Goal: Check status: Check status

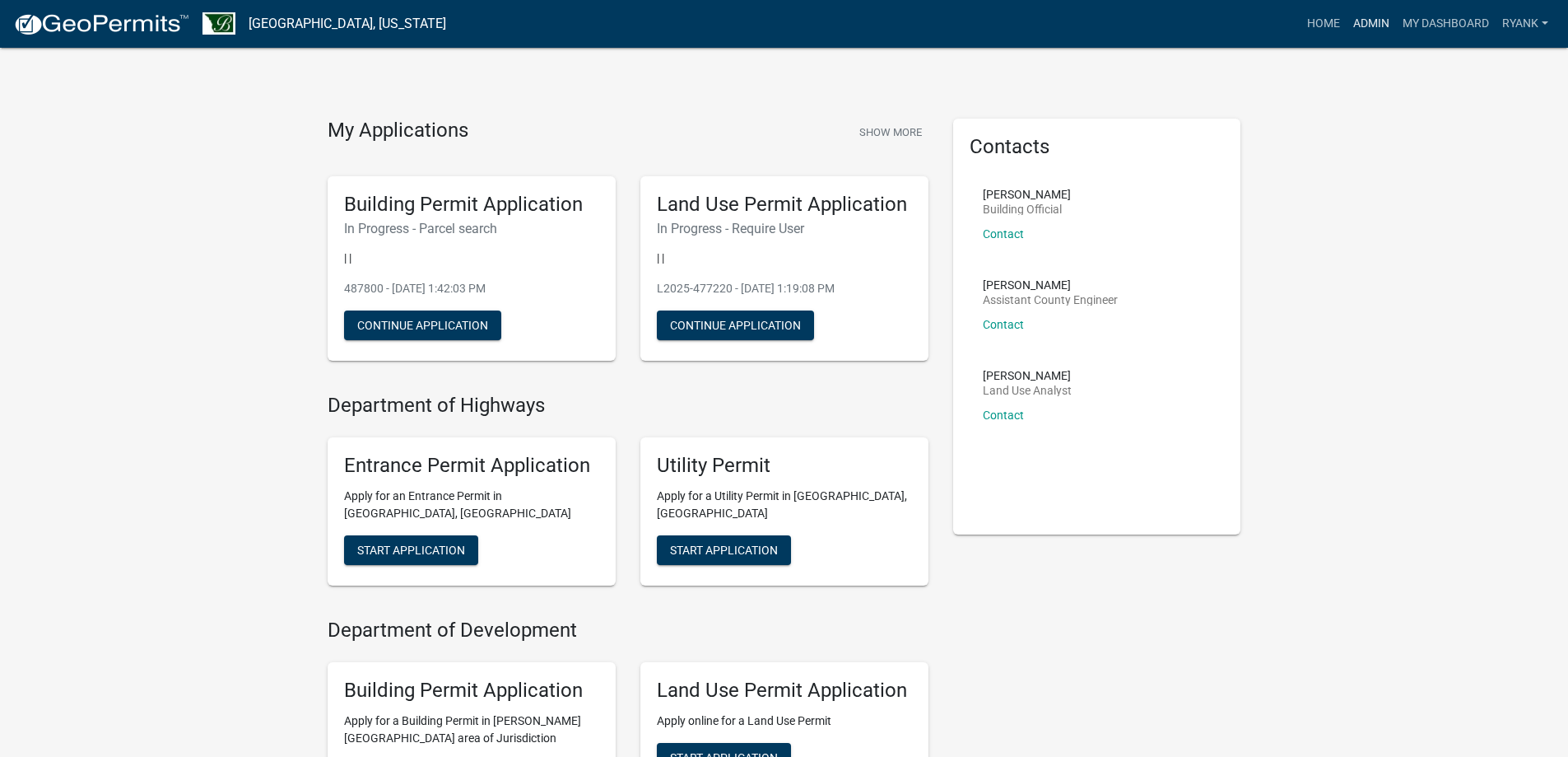
click at [1360, 22] on link "Admin" at bounding box center [1371, 24] width 50 height 31
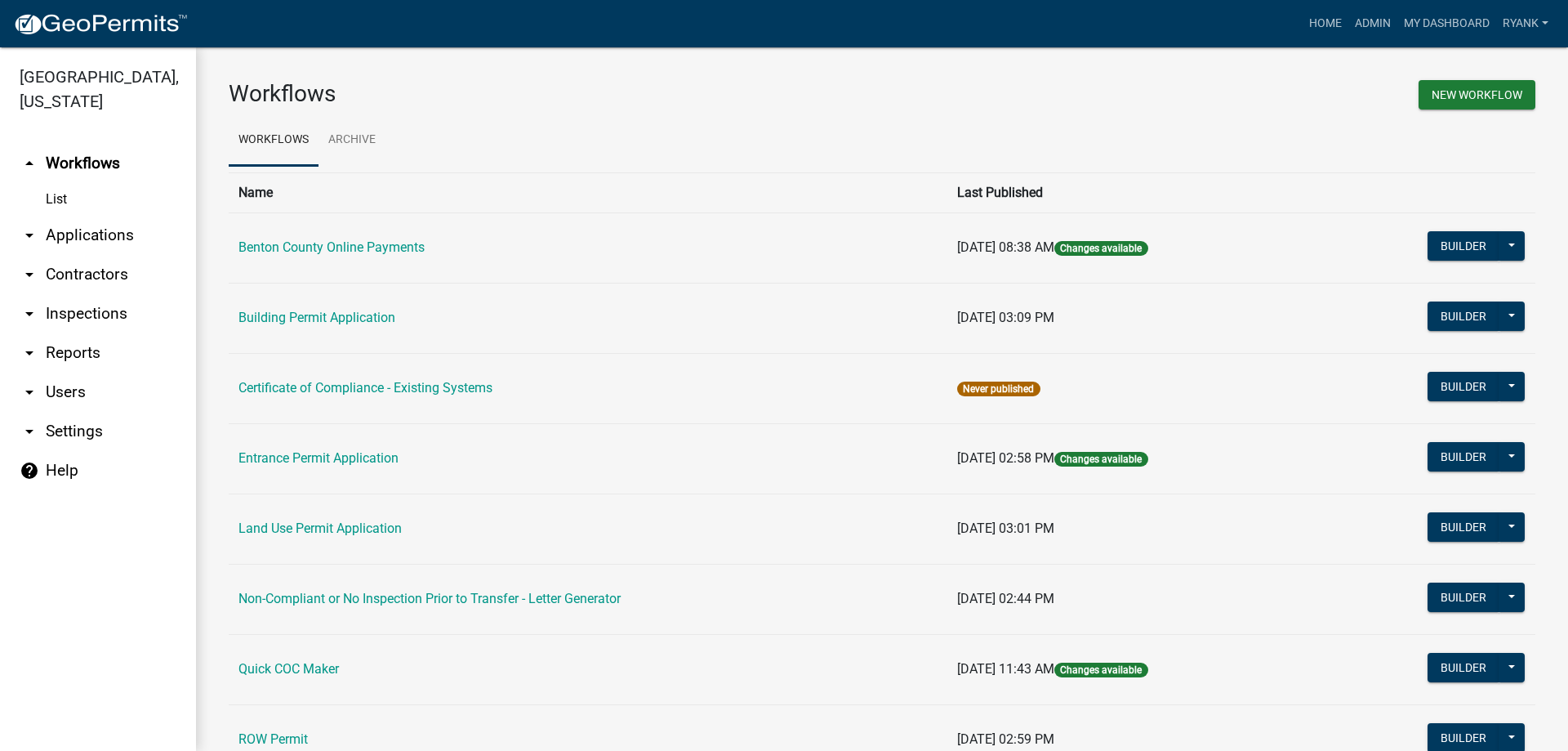
click at [93, 235] on link "arrow_drop_down Applications" at bounding box center [98, 235] width 196 height 39
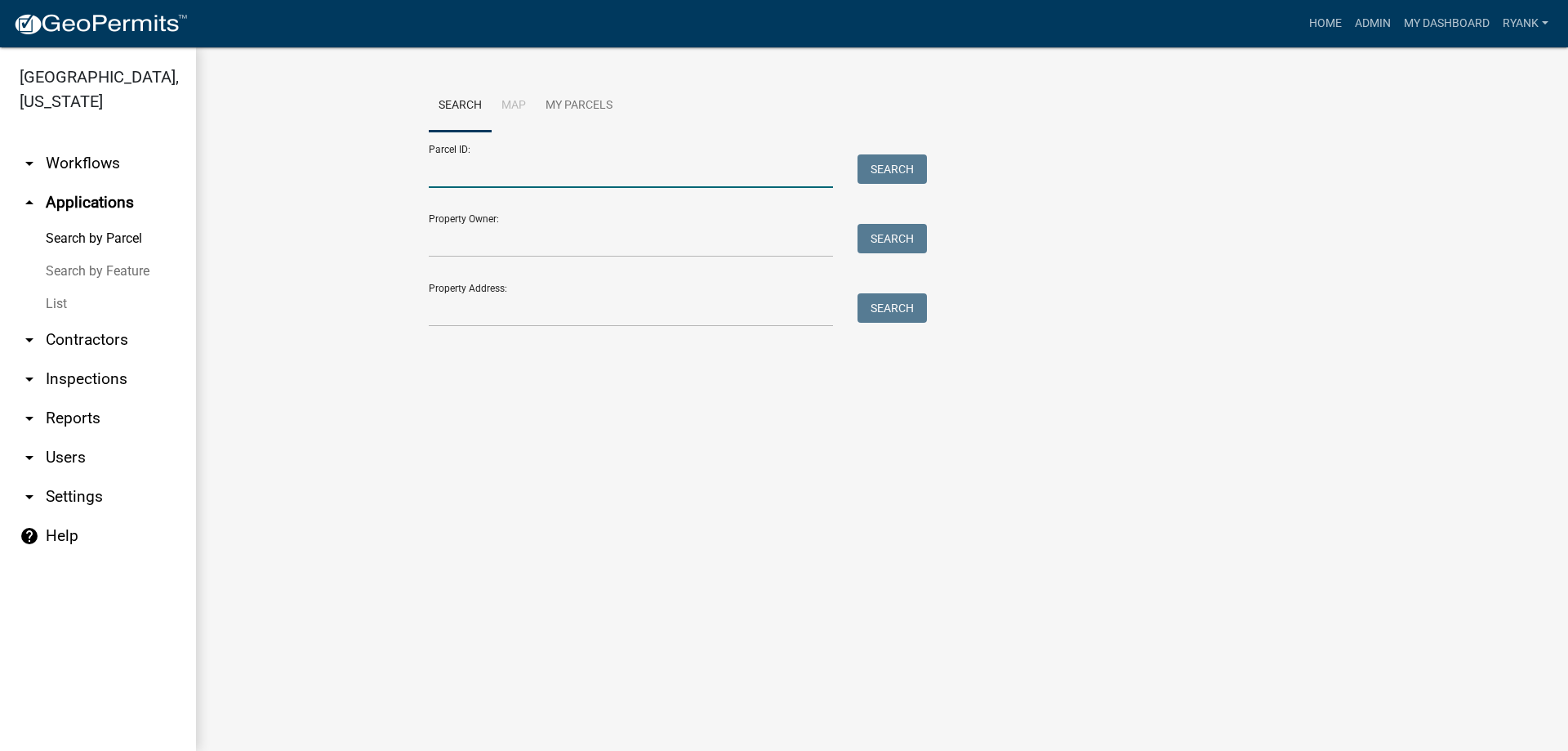
click at [496, 170] on input "Parcel ID:" at bounding box center [630, 171] width 404 height 34
type input "070026600"
click at [878, 160] on button "Search" at bounding box center [892, 169] width 69 height 29
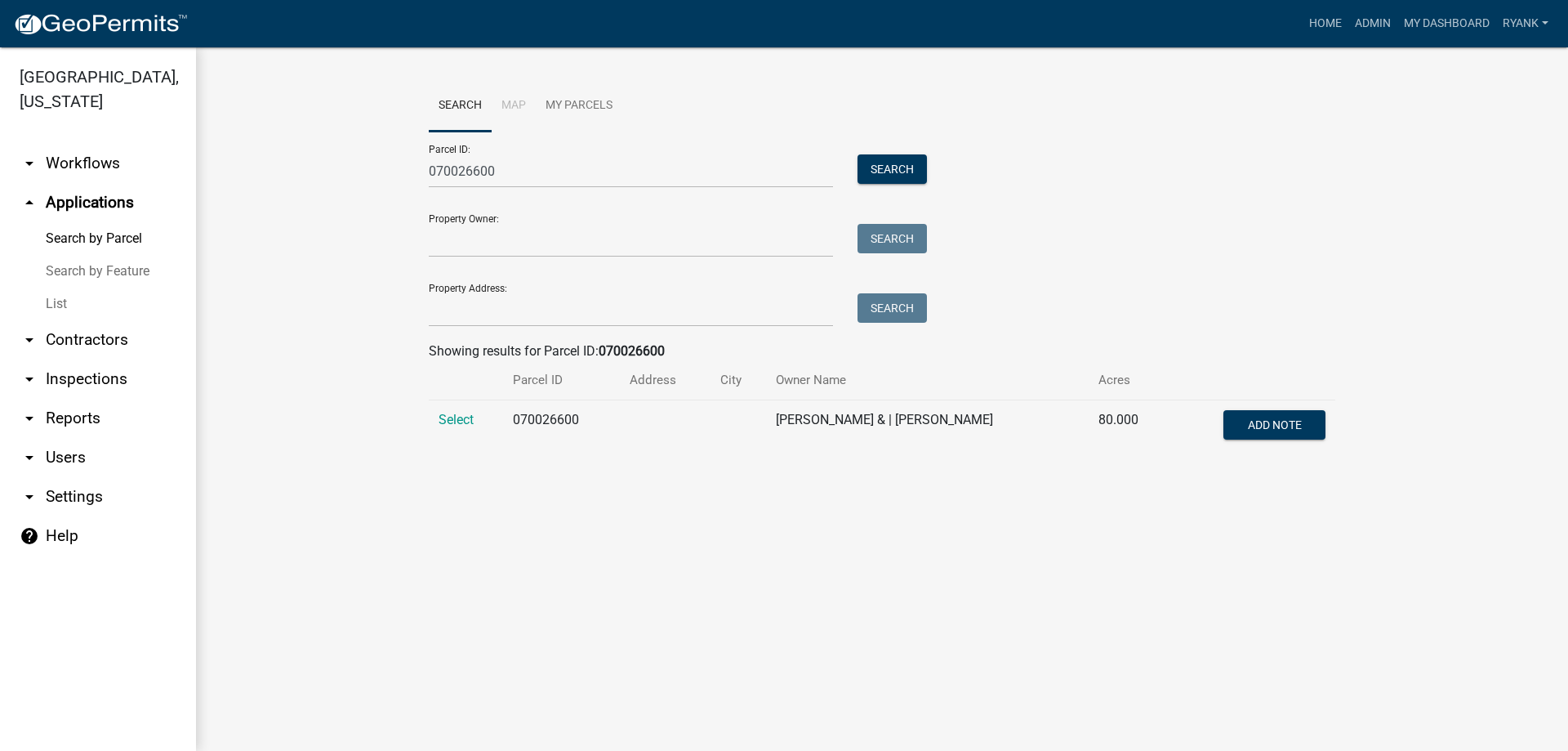
click at [463, 410] on td "Select" at bounding box center [465, 427] width 74 height 54
click at [457, 419] on span "Select" at bounding box center [456, 419] width 35 height 16
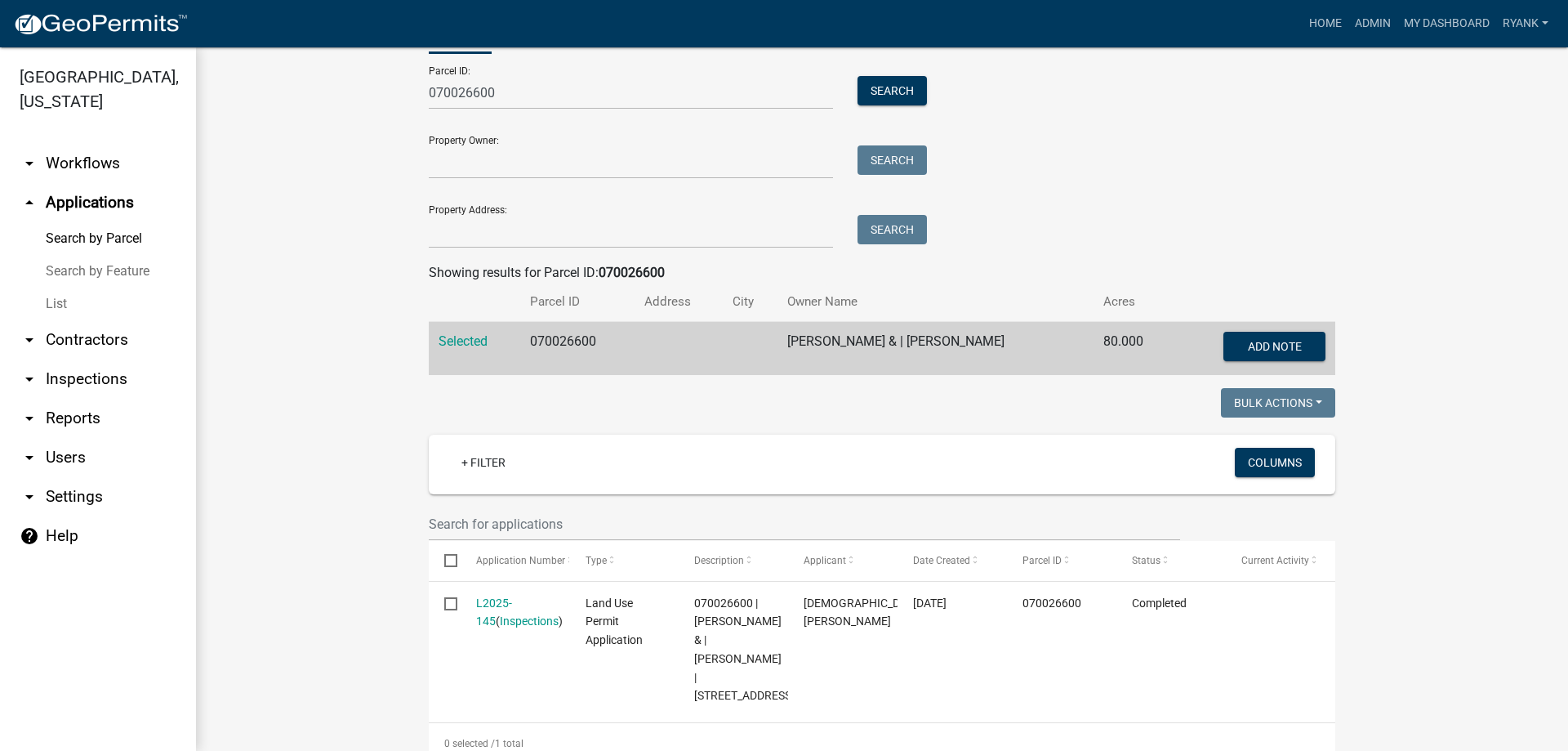
scroll to position [162, 0]
